Goal: Task Accomplishment & Management: Complete application form

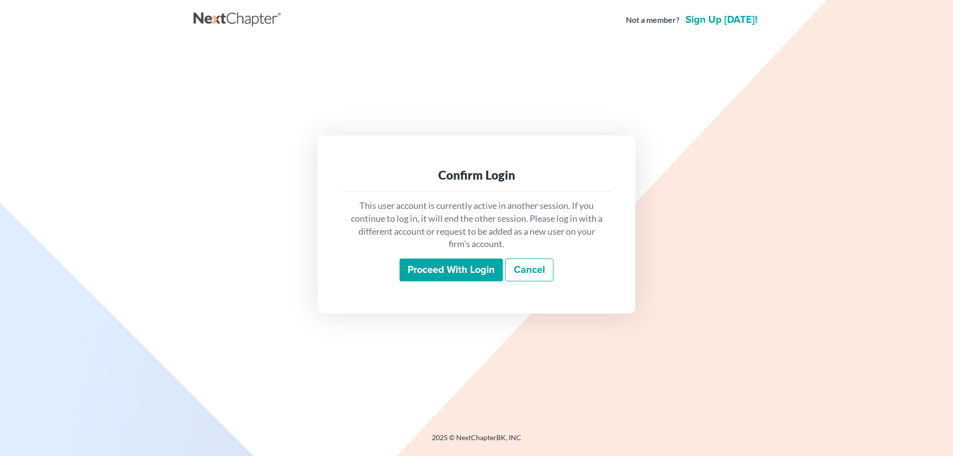
click at [440, 263] on input "Proceed with login" at bounding box center [451, 270] width 103 height 23
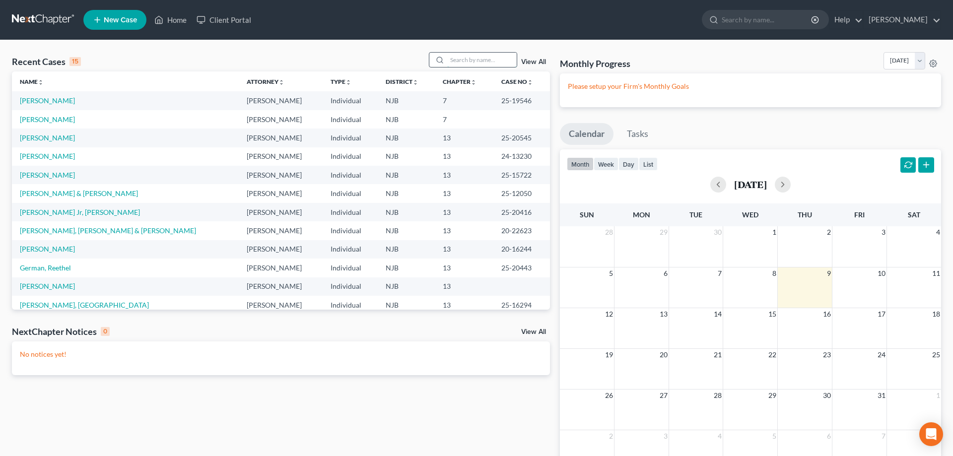
click at [472, 60] on input "search" at bounding box center [482, 60] width 70 height 14
type input "[PERSON_NAME]"
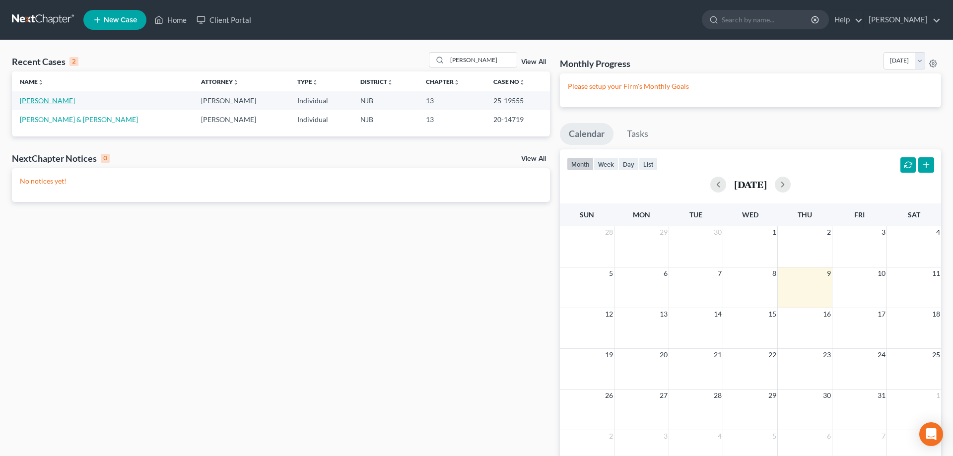
click at [44, 100] on link "[PERSON_NAME]" at bounding box center [47, 100] width 55 height 8
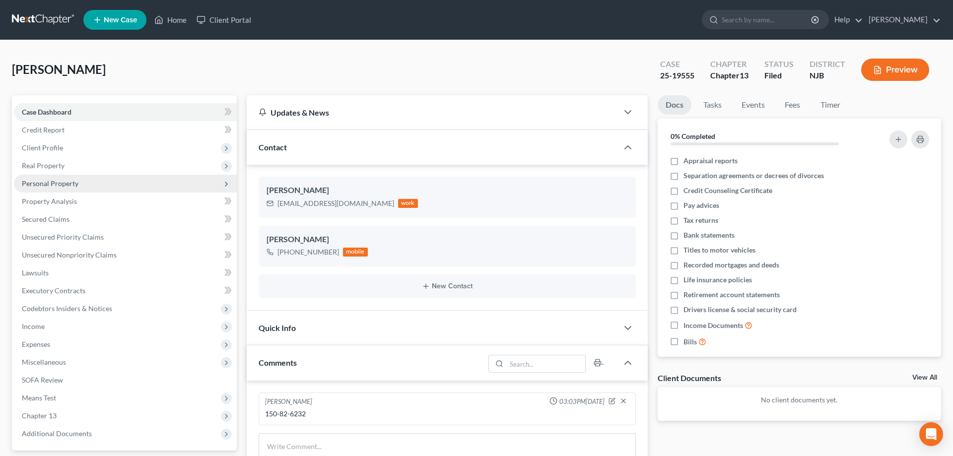
click at [43, 183] on span "Personal Property" at bounding box center [50, 183] width 57 height 8
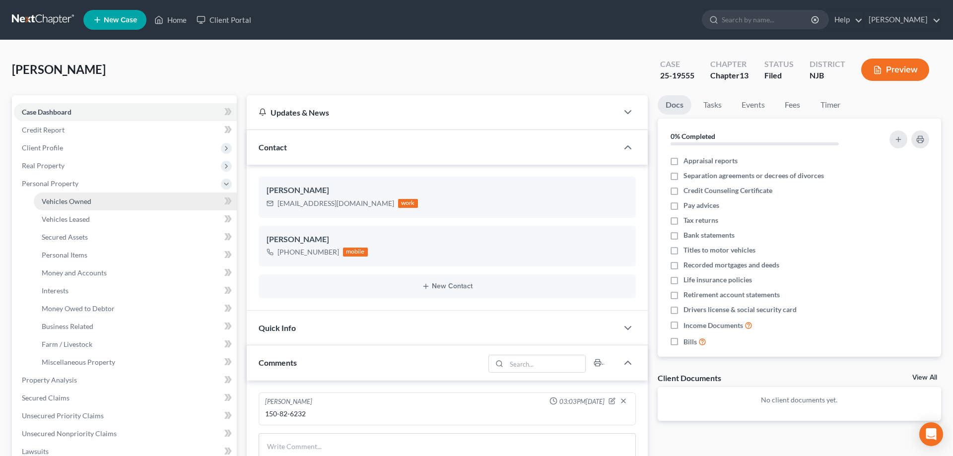
click at [51, 204] on span "Vehicles Owned" at bounding box center [67, 201] width 50 height 8
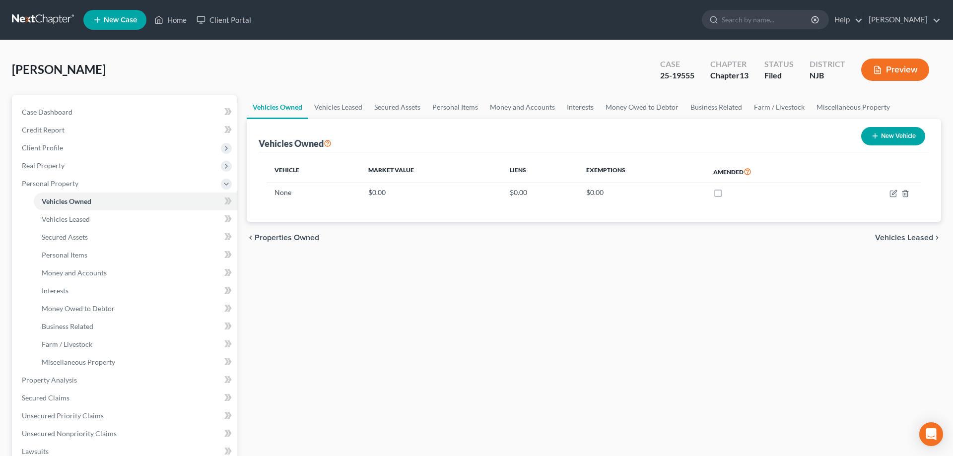
click at [886, 138] on button "New Vehicle" at bounding box center [893, 136] width 64 height 18
select select "0"
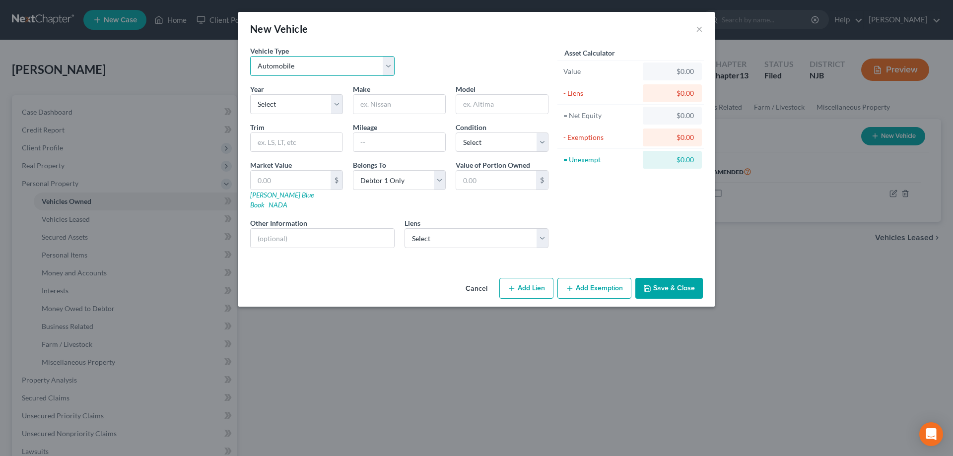
click at [250, 56] on select "Select Automobile Truck Trailer Watercraft Aircraft Motor Home Atv Other Vehicle" at bounding box center [322, 66] width 144 height 20
select select "5"
click option "Motor Home" at bounding box center [0, 0] width 0 height 0
click at [250, 94] on select "Select 2026 2025 2024 2023 2022 2021 2020 2019 2018 2017 2016 2015 2014 2013 20…" at bounding box center [296, 104] width 93 height 20
select select "40"
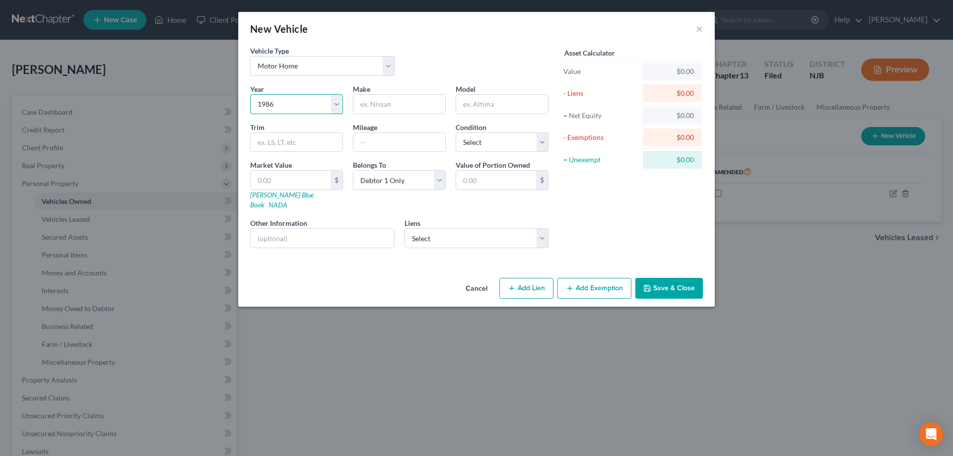
click option "1986" at bounding box center [0, 0] width 0 height 0
click at [378, 106] on input "text" at bounding box center [399, 104] width 92 height 19
type input "[PERSON_NAME]"
click at [475, 109] on input "text" at bounding box center [502, 104] width 92 height 19
type input "single wide"
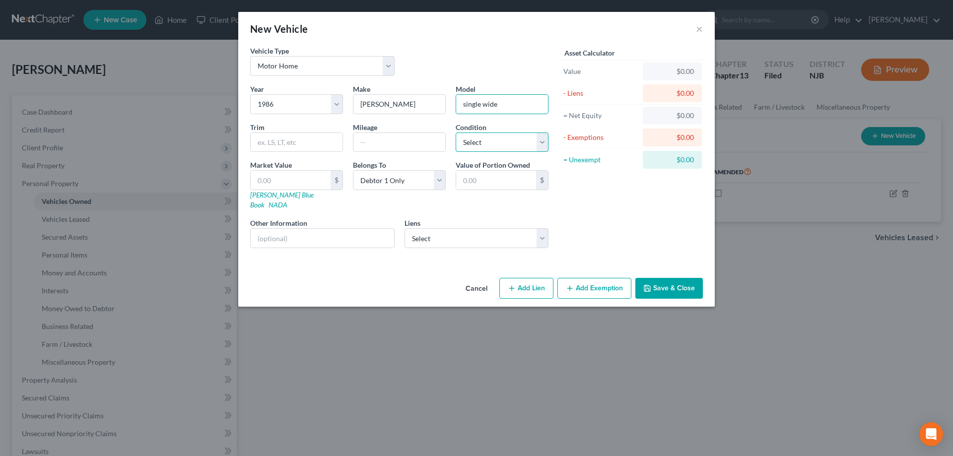
click at [456, 133] on select "Select Excellent Very Good Good Fair Poor" at bounding box center [502, 143] width 93 height 20
select select "3"
click option "Fair" at bounding box center [0, 0] width 0 height 0
click at [287, 201] on link "NADA" at bounding box center [278, 205] width 19 height 8
click at [250, 56] on select "Select Automobile Truck Trailer Watercraft Aircraft Motor Home Atv Other Vehicle" at bounding box center [322, 66] width 144 height 20
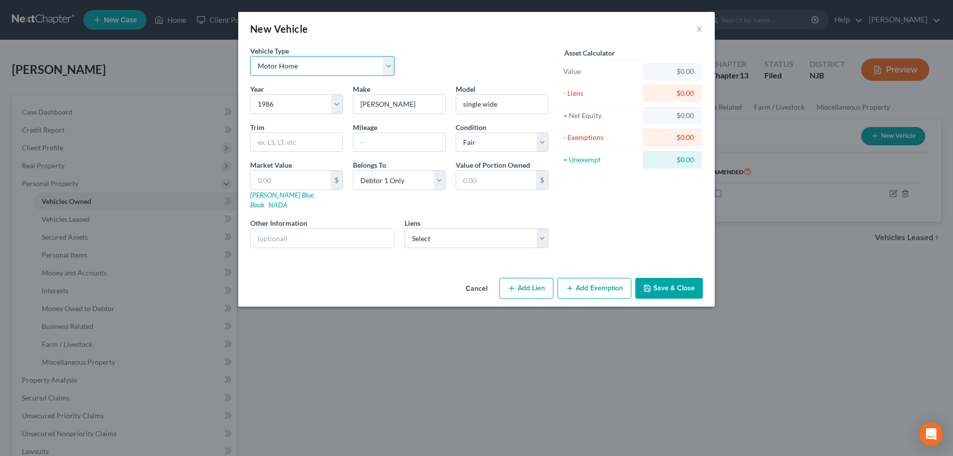
click option "Motor Home" at bounding box center [0, 0] width 0 height 0
click at [287, 201] on link "NADA" at bounding box center [278, 205] width 19 height 8
click at [267, 196] on link "[PERSON_NAME] Blue Book" at bounding box center [282, 200] width 64 height 18
click at [250, 56] on select "Select Automobile Truck Trailer Watercraft Aircraft Motor Home Atv Other Vehicle" at bounding box center [322, 66] width 144 height 20
click option "Select" at bounding box center [0, 0] width 0 height 0
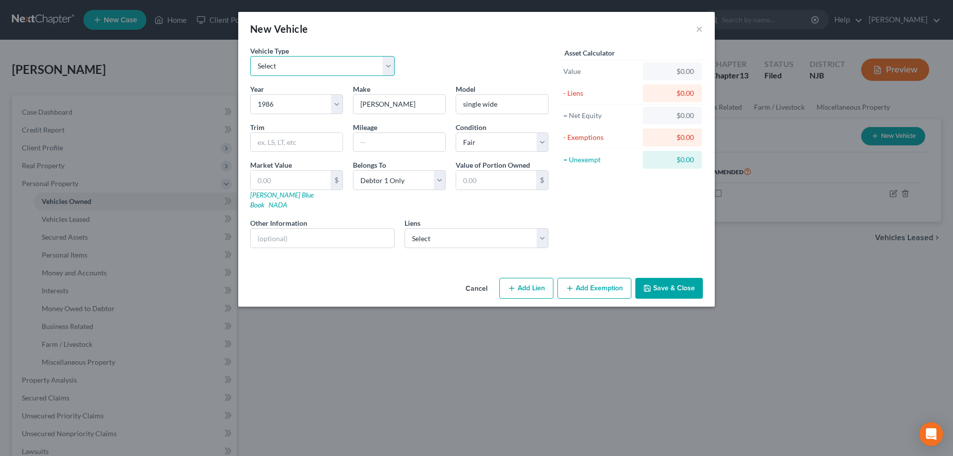
click at [250, 56] on select "Select Automobile Truck Trailer Watercraft Aircraft Motor Home Atv Other Vehicle" at bounding box center [322, 66] width 144 height 20
select select "5"
click option "Motor Home" at bounding box center [0, 0] width 0 height 0
click at [512, 104] on input "single wide" at bounding box center [502, 104] width 92 height 19
type input "s"
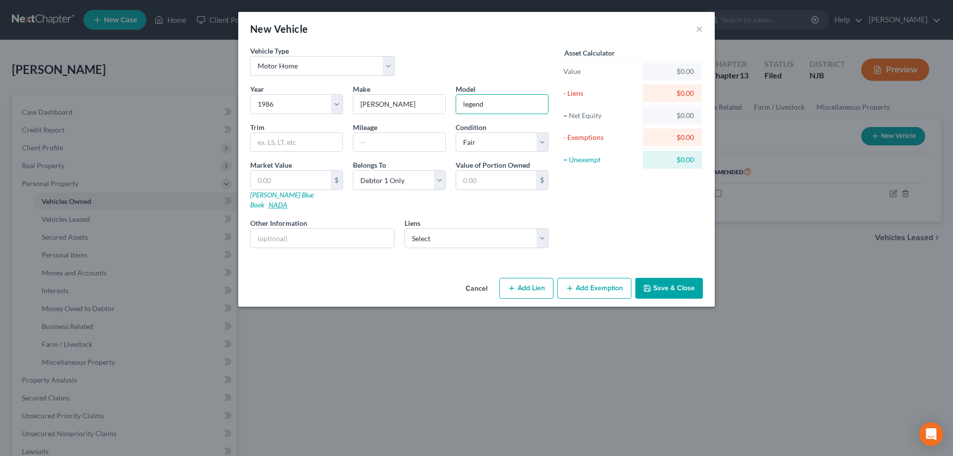
type input "legend"
click at [287, 201] on link "NADA" at bounding box center [278, 205] width 19 height 8
click at [699, 29] on button "×" at bounding box center [699, 29] width 7 height 12
